Goal: Task Accomplishment & Management: Use online tool/utility

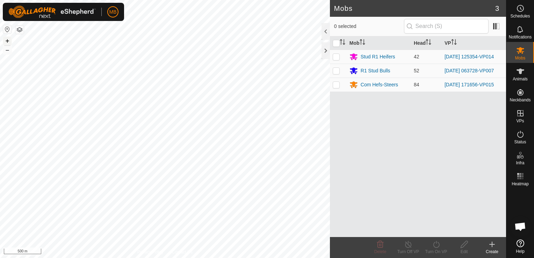
click at [7, 40] on button "+" at bounding box center [7, 41] width 8 height 8
click at [4, 38] on button "+" at bounding box center [7, 41] width 8 height 8
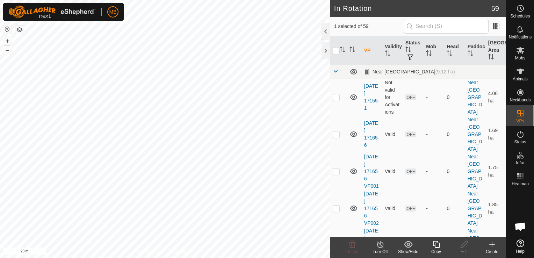
click at [439, 245] on icon at bounding box center [436, 244] width 9 height 8
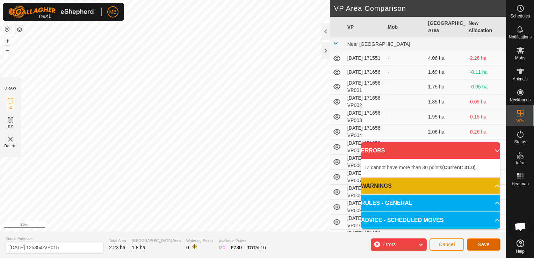
click at [479, 244] on span "Save" at bounding box center [484, 245] width 12 height 6
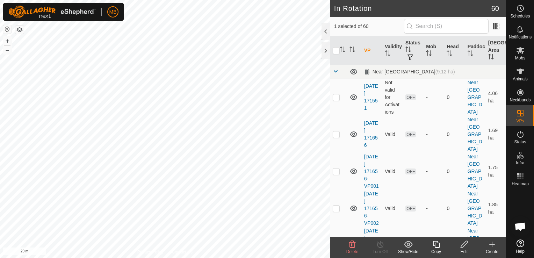
checkbox input "false"
checkbox input "true"
click at [463, 246] on icon at bounding box center [464, 244] width 9 height 8
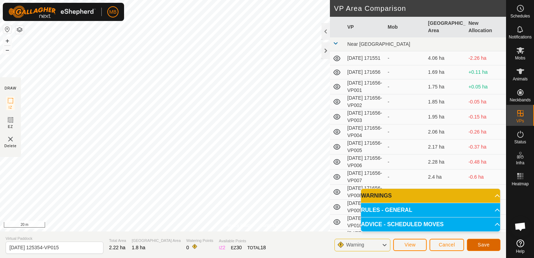
click at [491, 247] on button "Save" at bounding box center [484, 245] width 34 height 12
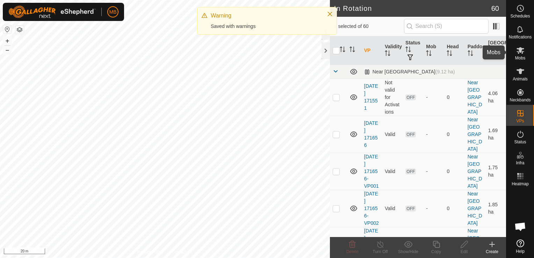
click at [520, 51] on icon at bounding box center [521, 50] width 8 height 7
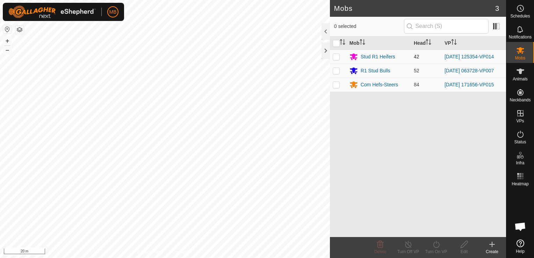
click at [333, 56] on p-checkbox at bounding box center [336, 57] width 7 height 6
checkbox input "true"
click at [439, 253] on div "Turn On VP" at bounding box center [436, 252] width 28 height 6
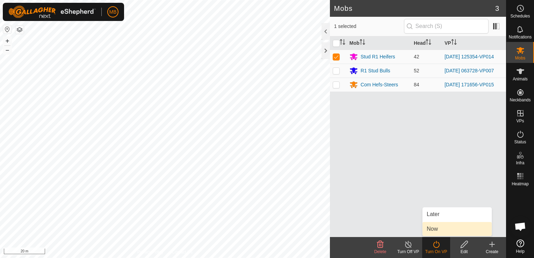
click at [433, 232] on link "Now" at bounding box center [457, 229] width 69 height 14
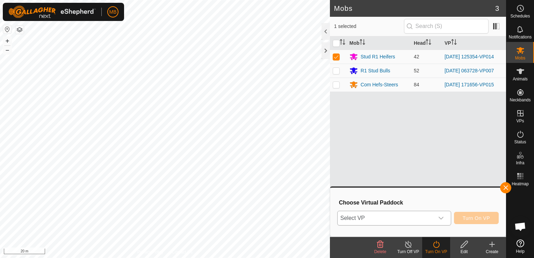
click at [425, 219] on span "Select VP" at bounding box center [386, 218] width 96 height 14
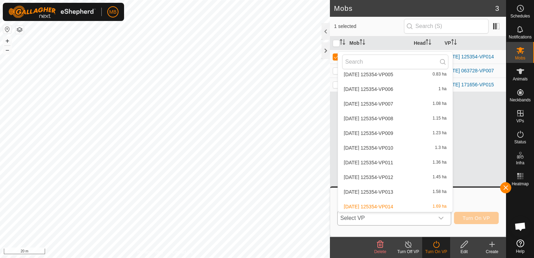
scroll to position [496, 0]
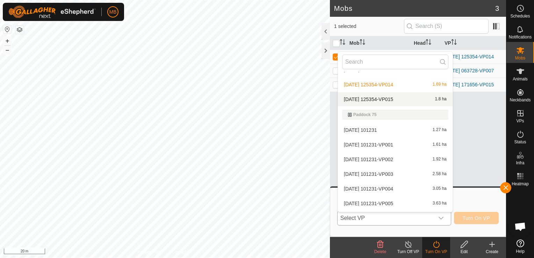
click at [405, 95] on li "[DATE] 125354-VP015 1.8 ha" at bounding box center [395, 99] width 115 height 14
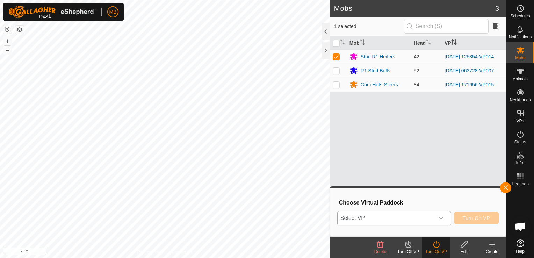
click at [436, 220] on div "dropdown trigger" at bounding box center [441, 218] width 14 height 14
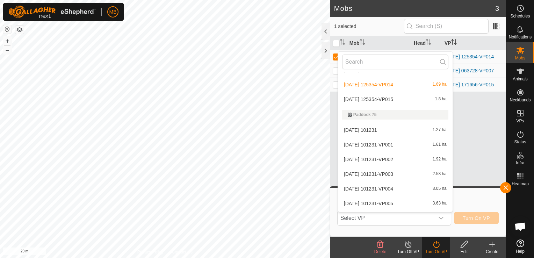
click at [410, 95] on li "[DATE] 125354-VP015 1.8 ha" at bounding box center [395, 99] width 115 height 14
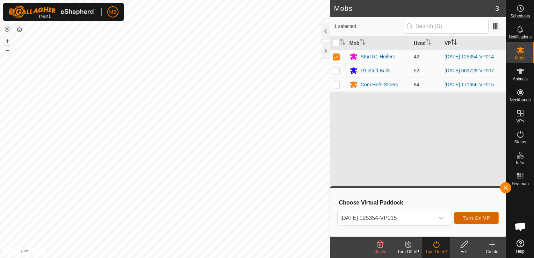
click at [484, 221] on button "Turn On VP" at bounding box center [476, 218] width 45 height 12
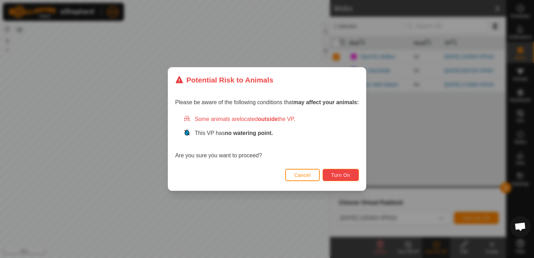
click at [345, 175] on span "Turn On" at bounding box center [340, 175] width 19 height 6
